Goal: Task Accomplishment & Management: Use online tool/utility

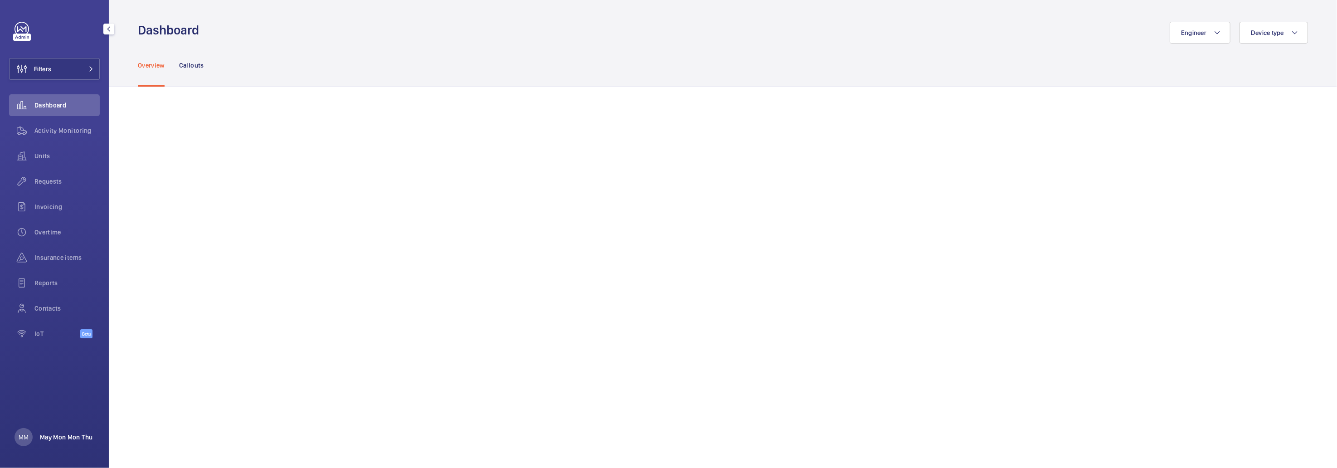
click at [63, 437] on p "May Mon Mon Thu" at bounding box center [66, 436] width 53 height 9
click at [61, 402] on p "Territory : [GEOGRAPHIC_DATA]" at bounding box center [66, 399] width 85 height 9
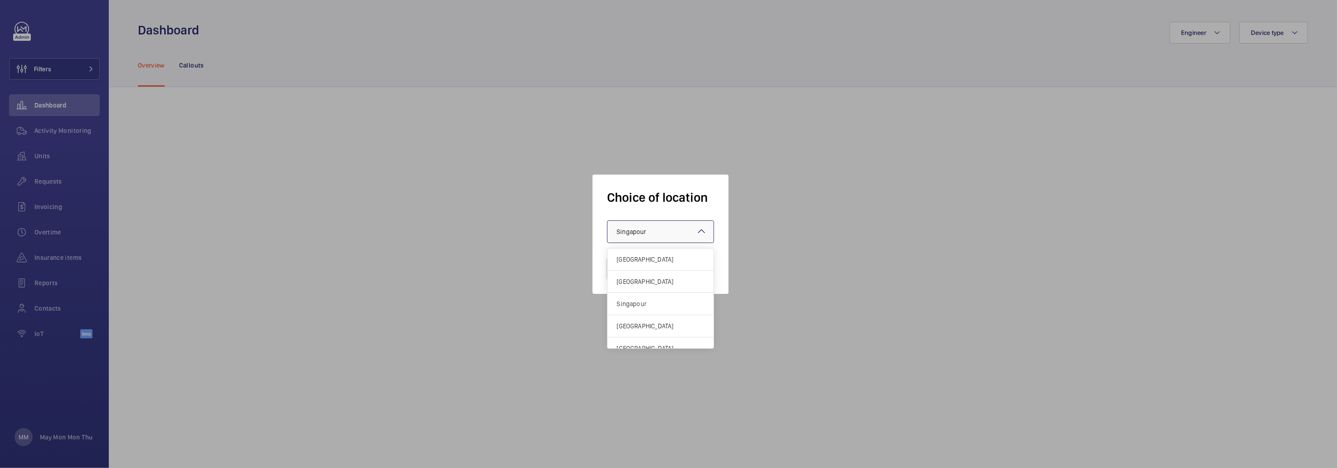
click at [652, 236] on div "× Singapour" at bounding box center [642, 231] width 52 height 9
click at [647, 284] on span "[GEOGRAPHIC_DATA]" at bounding box center [660, 281] width 88 height 9
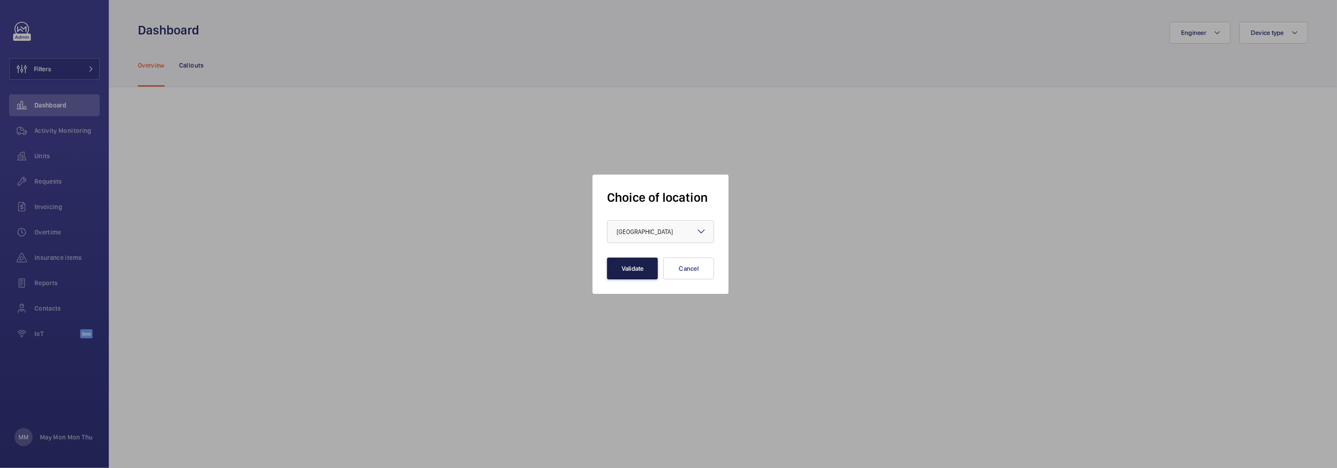
click at [642, 267] on button "Validate" at bounding box center [632, 268] width 51 height 22
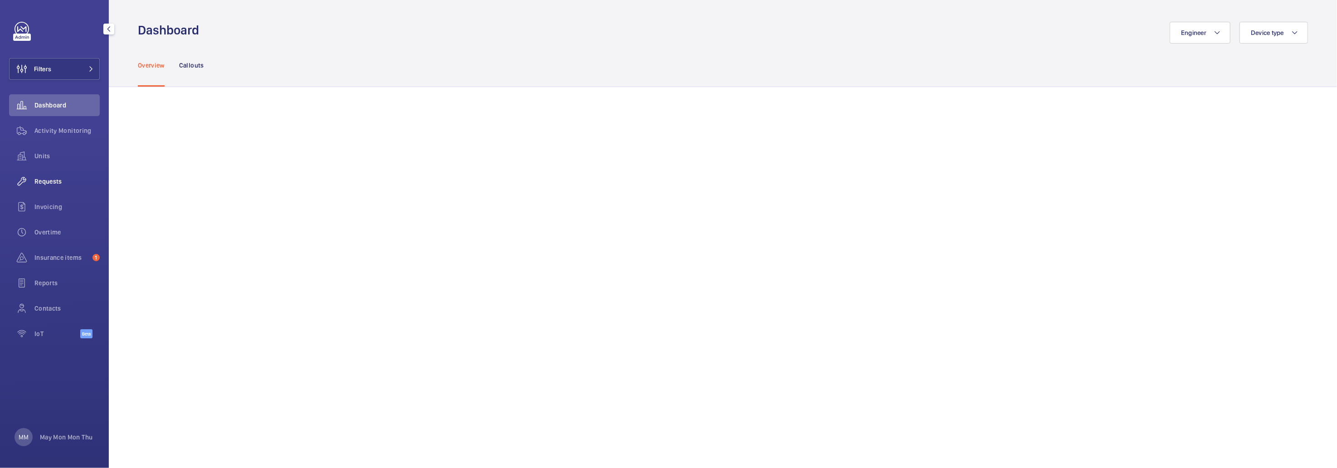
click at [57, 184] on span "Requests" at bounding box center [66, 181] width 65 height 9
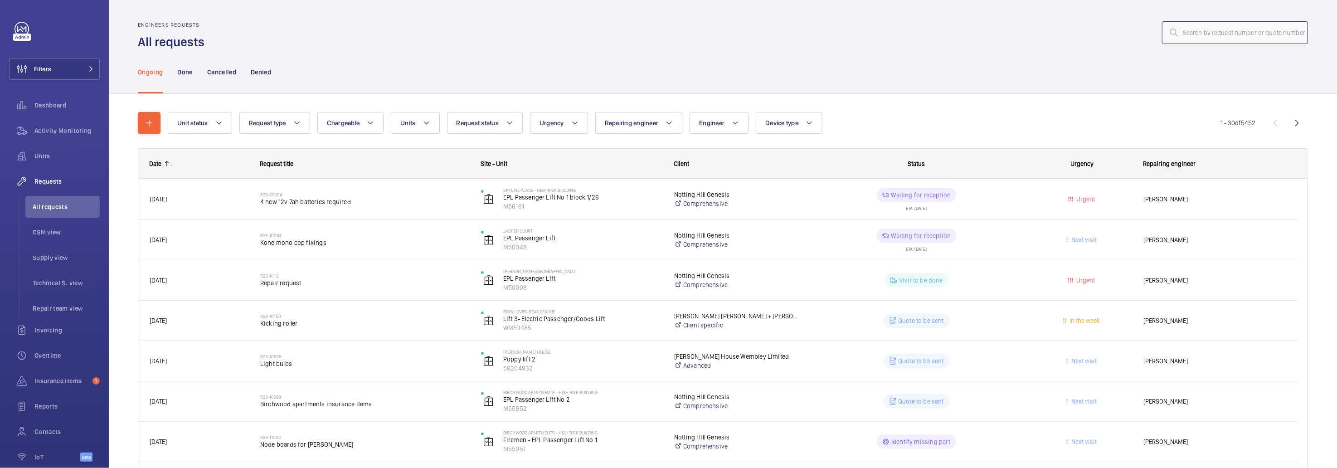
click at [1243, 30] on input "text" at bounding box center [1235, 32] width 146 height 23
type input "12060"
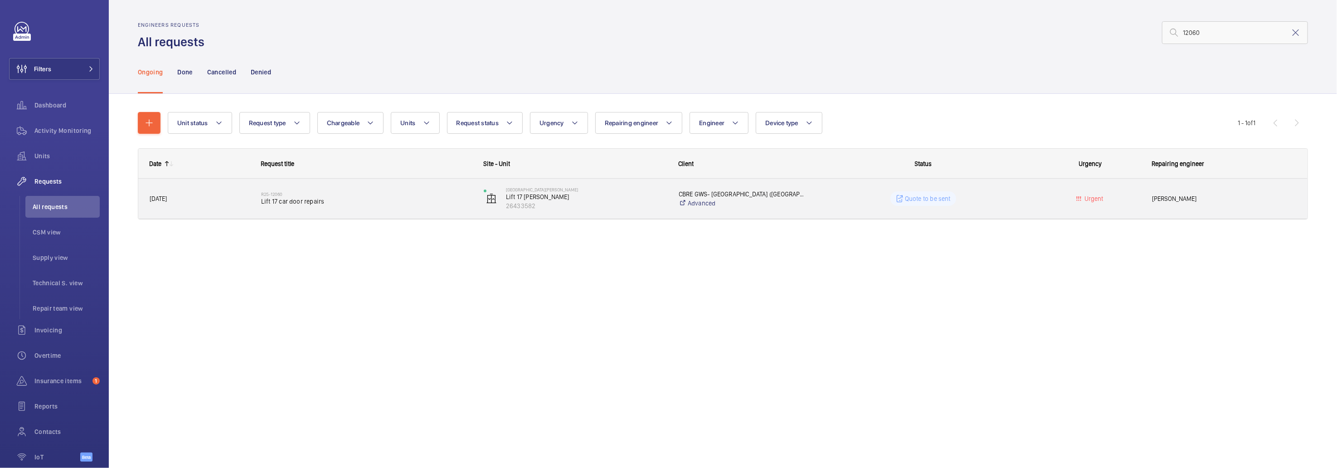
click at [425, 201] on span "Lift 17 car door repairs" at bounding box center [366, 201] width 211 height 9
